Goal: Check status: Check status

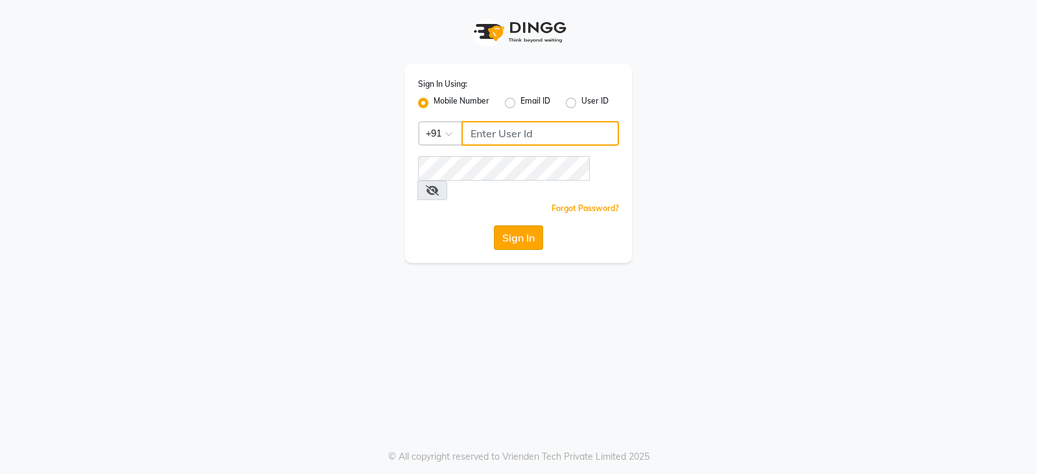
type input "9322933631"
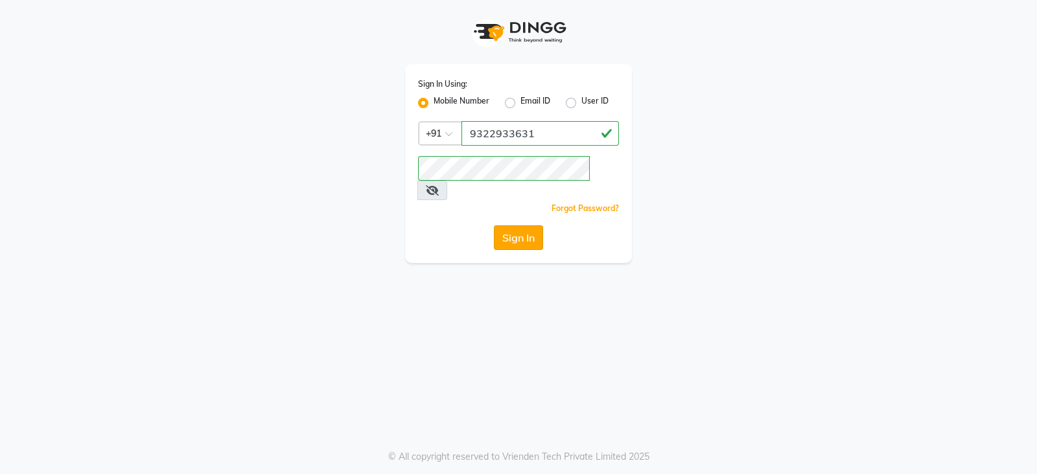
click at [535, 225] on button "Sign In" at bounding box center [518, 237] width 49 height 25
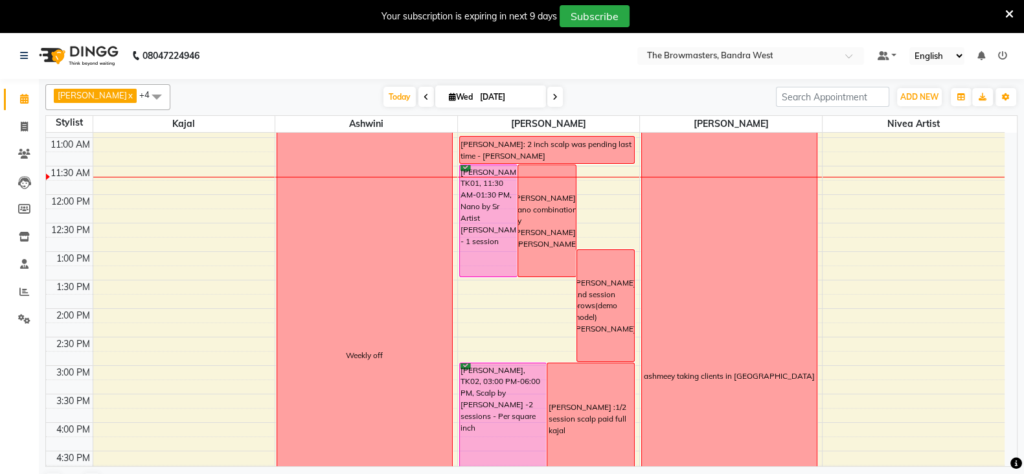
scroll to position [165, 0]
click at [560, 97] on span at bounding box center [556, 97] width 16 height 20
type input "[DATE]"
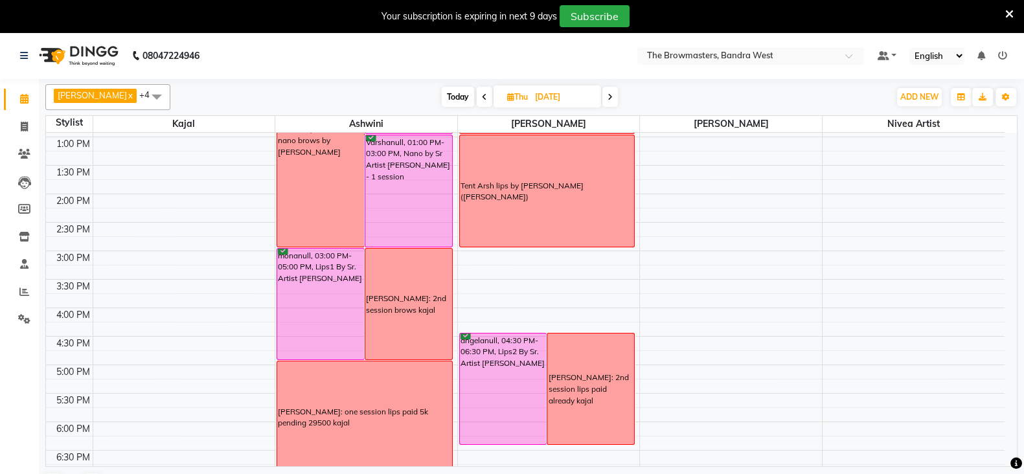
scroll to position [285, 0]
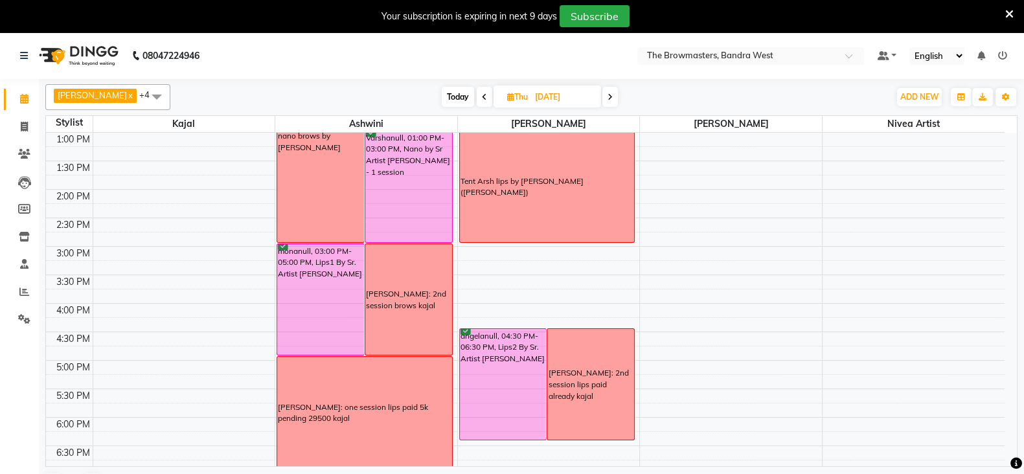
click at [514, 104] on span "[DATE]" at bounding box center [548, 97] width 108 height 22
click at [514, 97] on icon at bounding box center [510, 97] width 7 height 8
select select "9"
select select "2025"
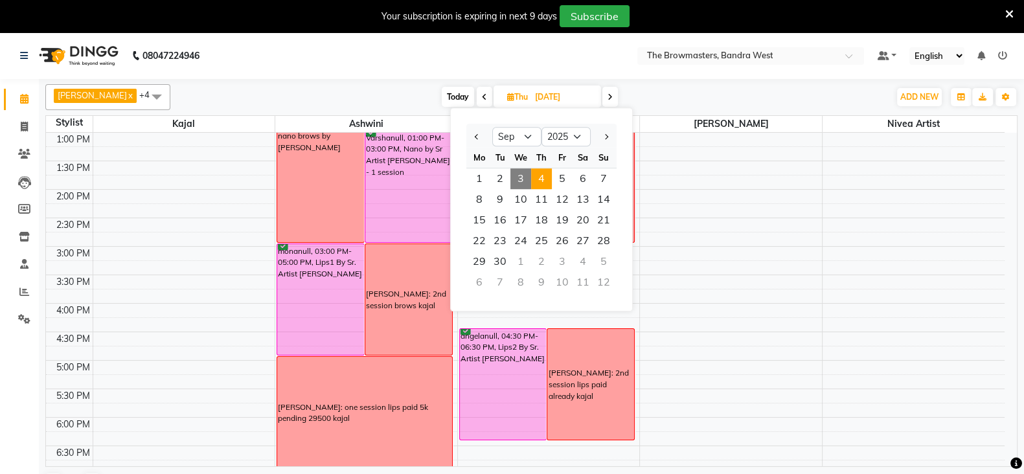
click at [521, 173] on span "3" at bounding box center [521, 178] width 21 height 21
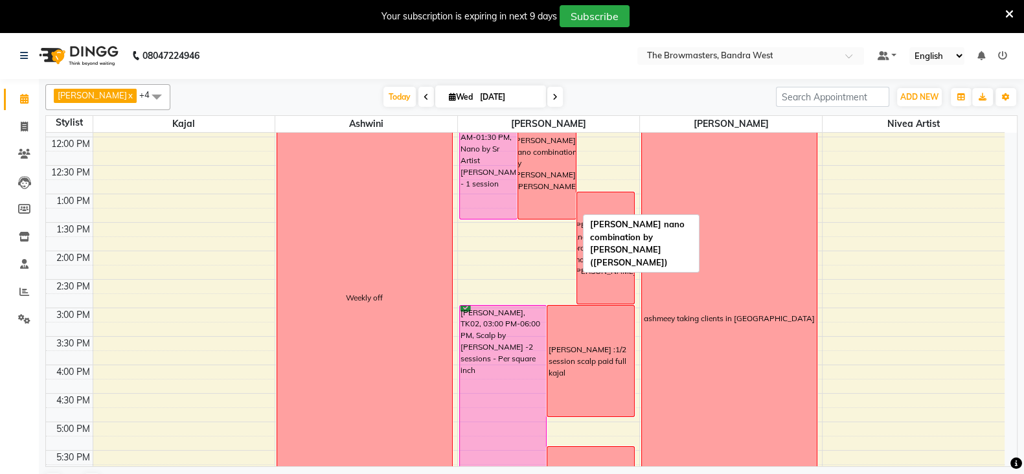
scroll to position [225, 0]
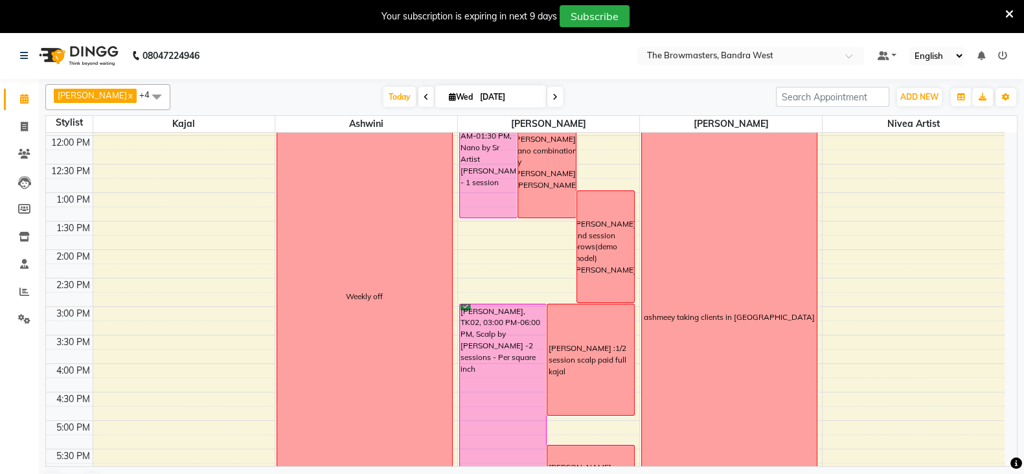
click at [553, 100] on span at bounding box center [556, 97] width 16 height 20
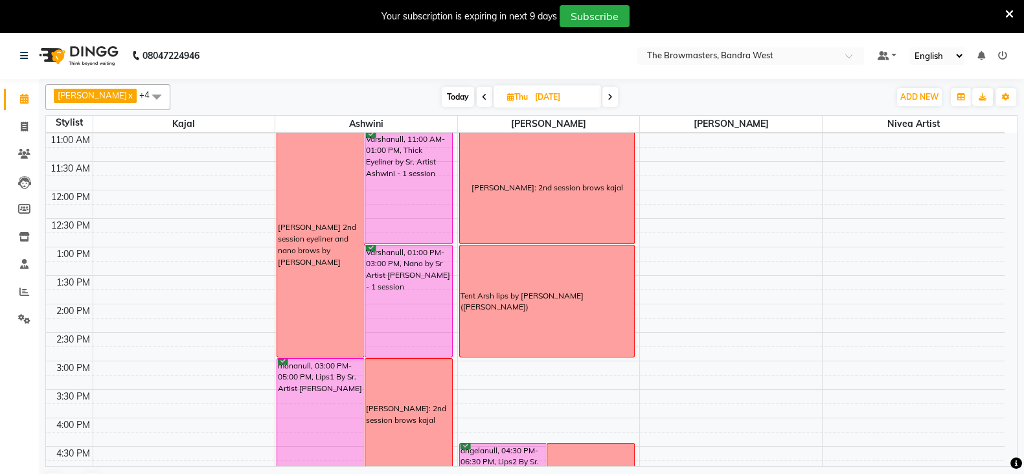
click at [618, 94] on span at bounding box center [611, 97] width 16 height 20
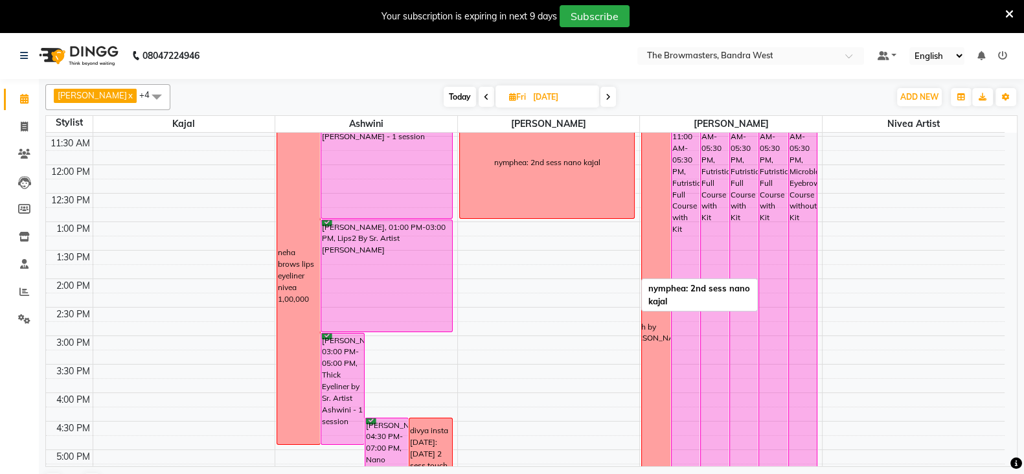
scroll to position [209, 0]
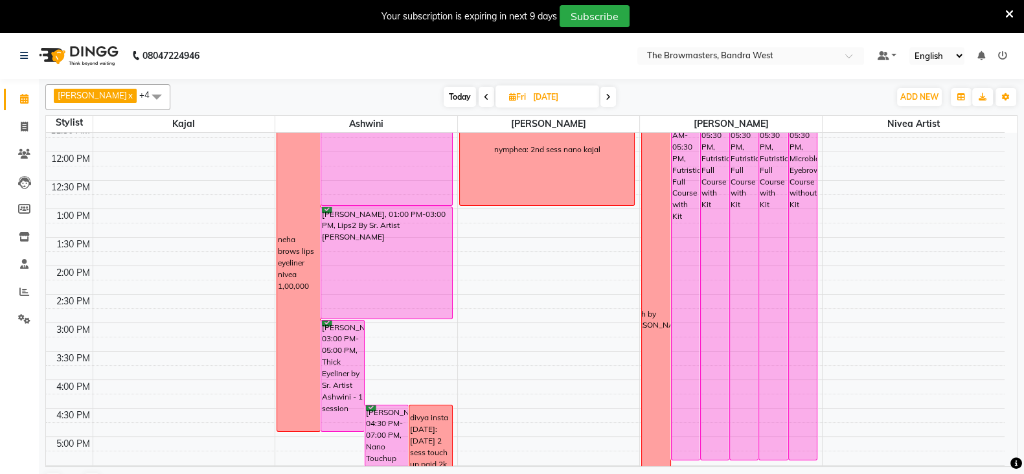
click at [610, 95] on icon at bounding box center [608, 97] width 5 height 8
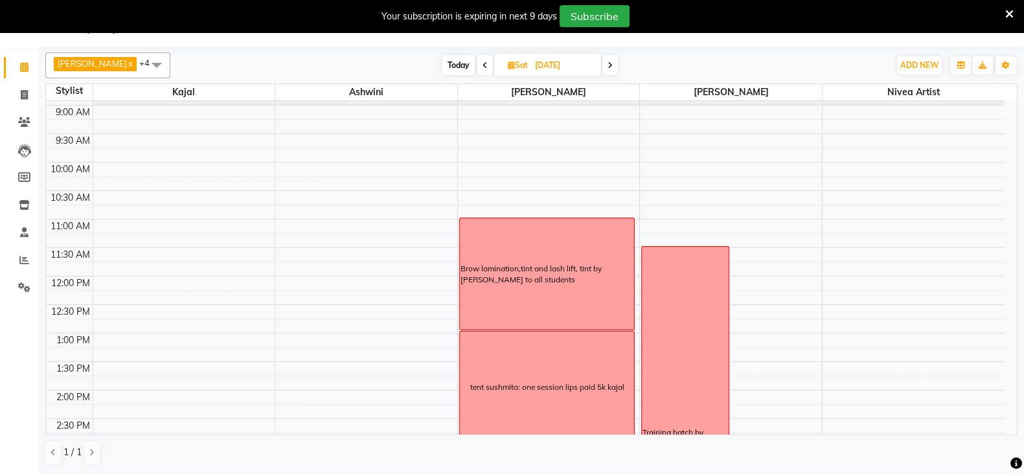
scroll to position [50, 0]
click at [612, 66] on icon at bounding box center [610, 66] width 5 height 8
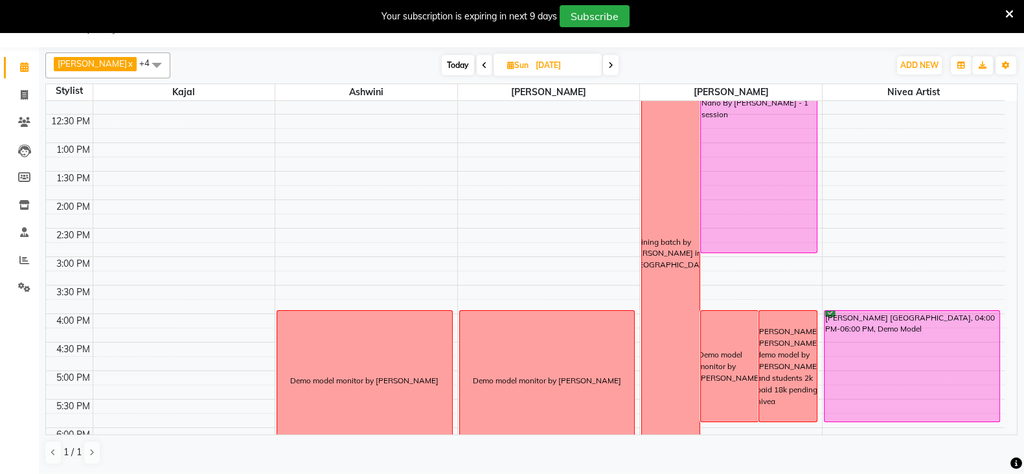
scroll to position [301, 0]
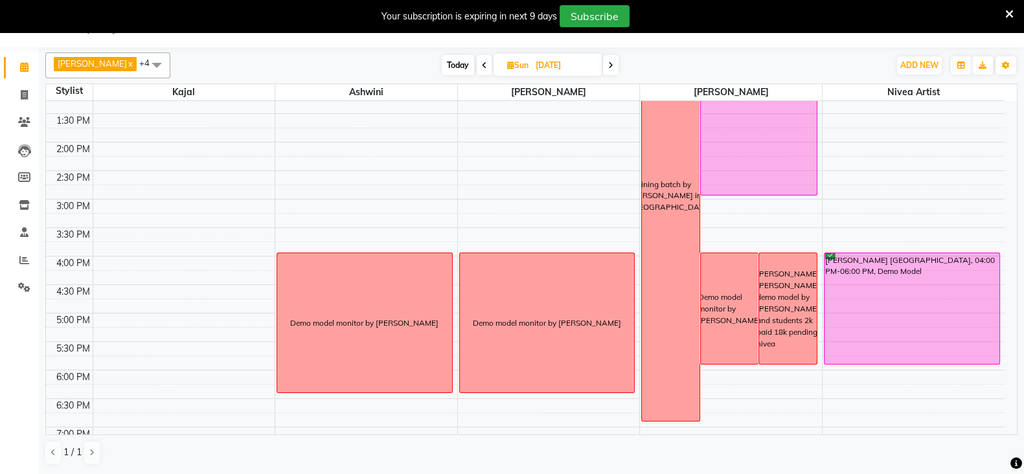
click at [486, 65] on icon at bounding box center [484, 66] width 5 height 8
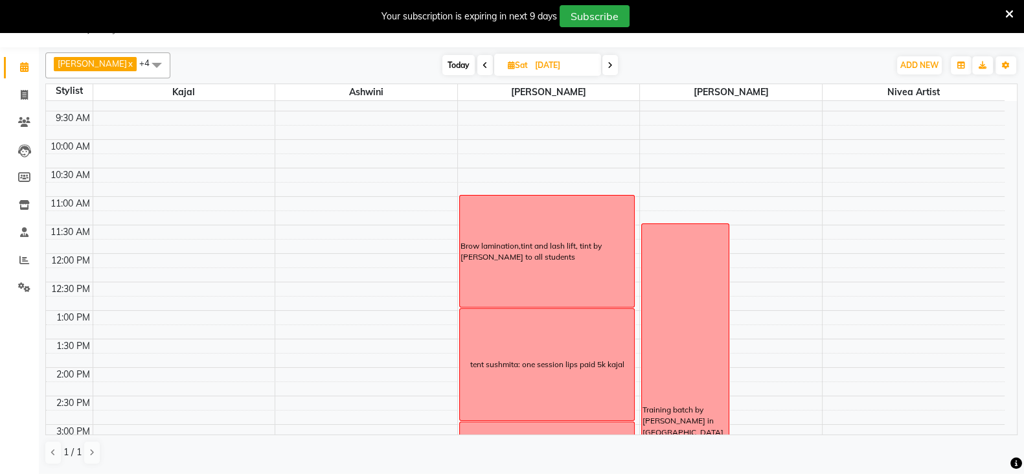
scroll to position [158, 0]
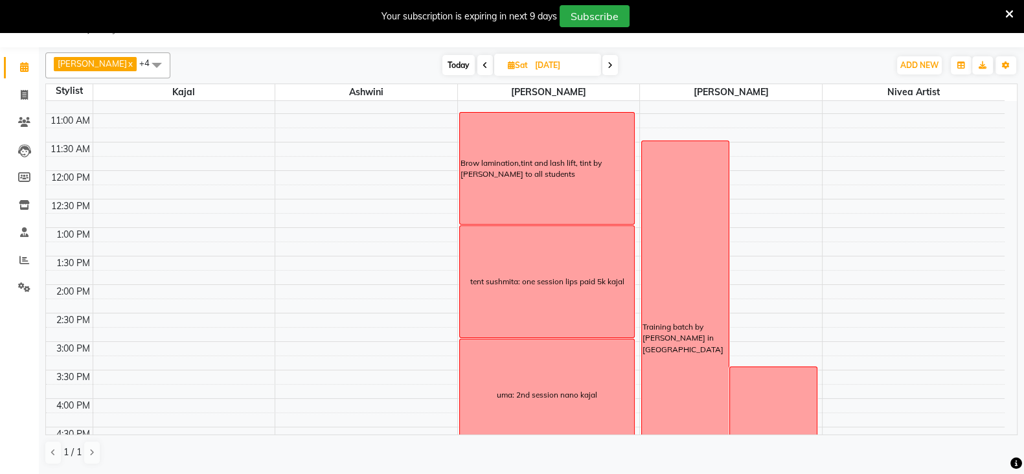
click at [618, 58] on span at bounding box center [611, 65] width 16 height 20
type input "[DATE]"
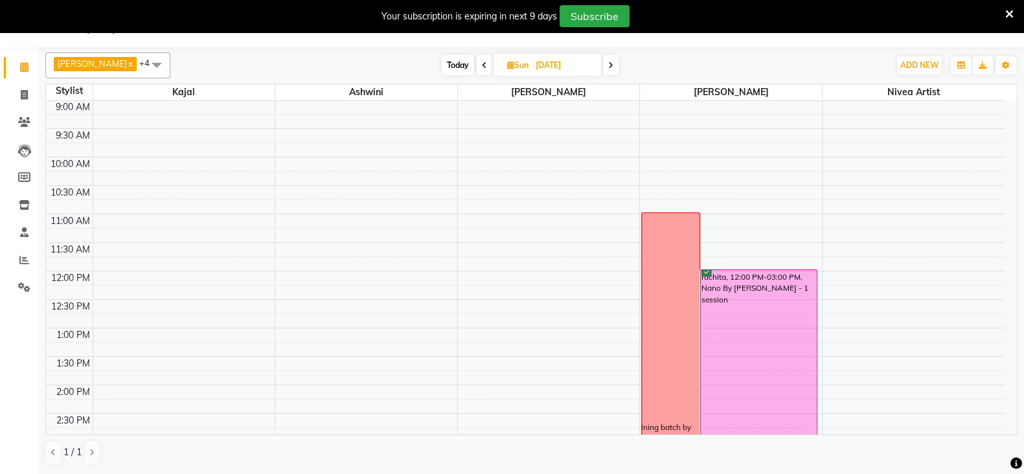
scroll to position [275, 0]
